Goal: Transaction & Acquisition: Download file/media

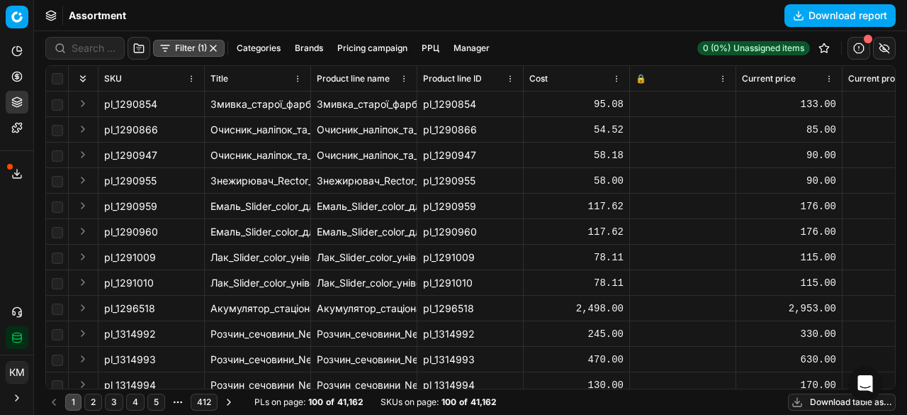
click at [827, 15] on button "Download report" at bounding box center [840, 15] width 111 height 23
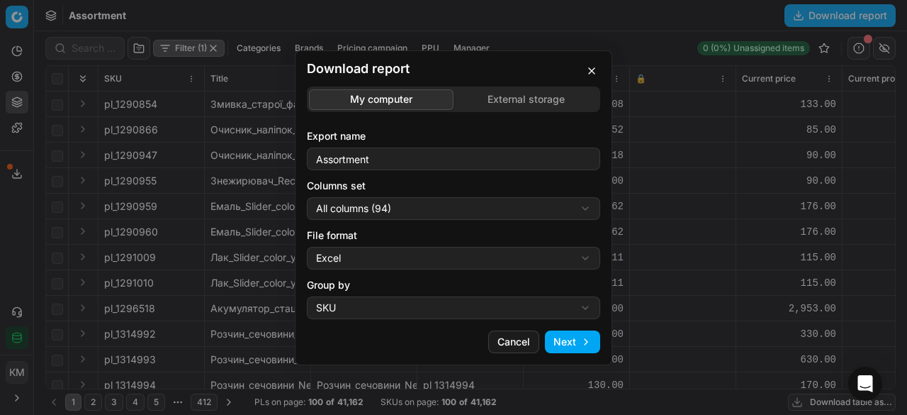
click at [573, 340] on button "Next" at bounding box center [572, 341] width 55 height 23
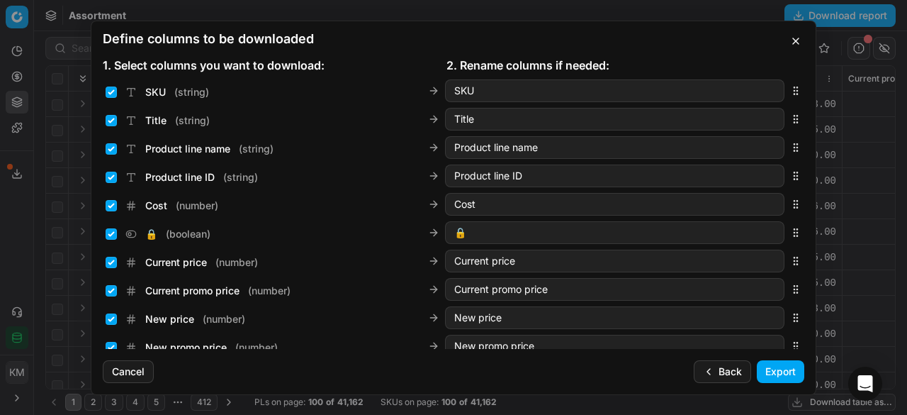
click at [769, 374] on button "Export" at bounding box center [781, 371] width 48 height 23
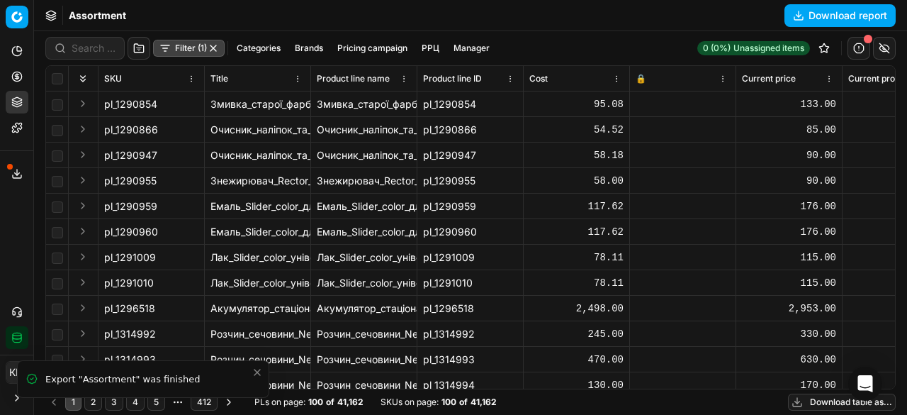
click at [18, 172] on icon at bounding box center [16, 173] width 11 height 11
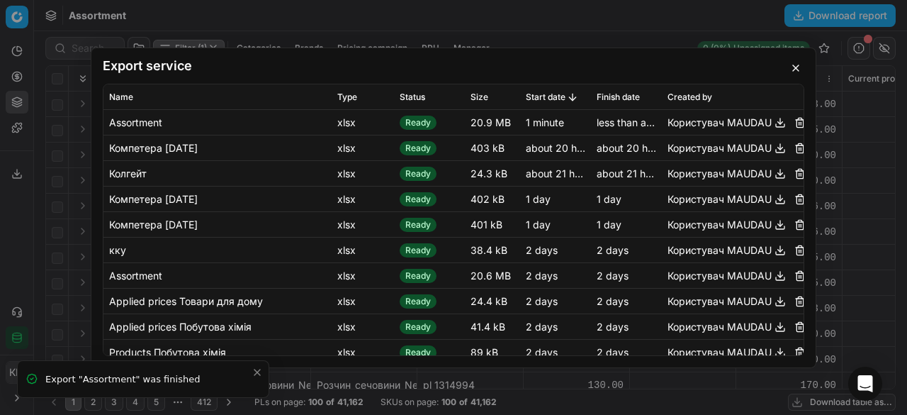
click at [772, 121] on button "button" at bounding box center [780, 121] width 17 height 17
click at [795, 70] on button "button" at bounding box center [796, 68] width 17 height 17
